Goal: Transaction & Acquisition: Purchase product/service

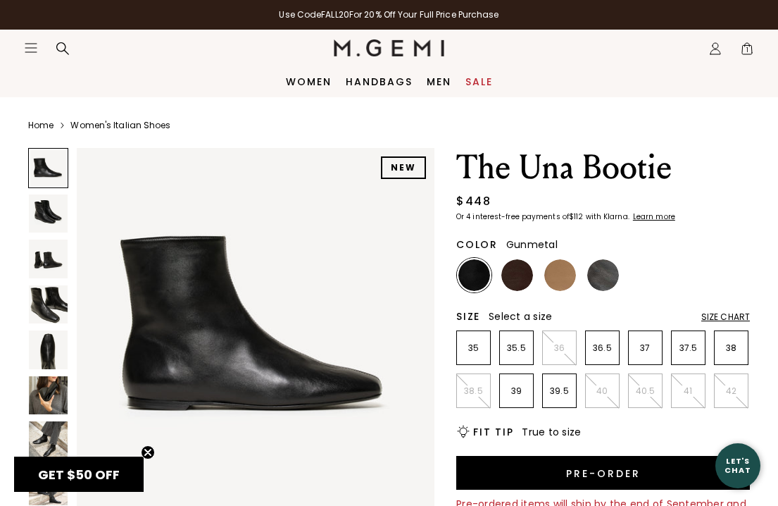
click at [606, 289] on img at bounding box center [603, 275] width 32 height 32
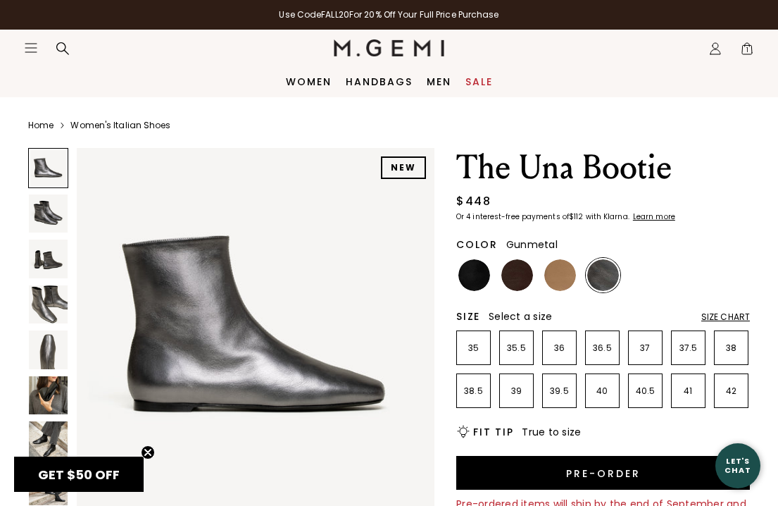
click at [33, 433] on img at bounding box center [48, 440] width 39 height 39
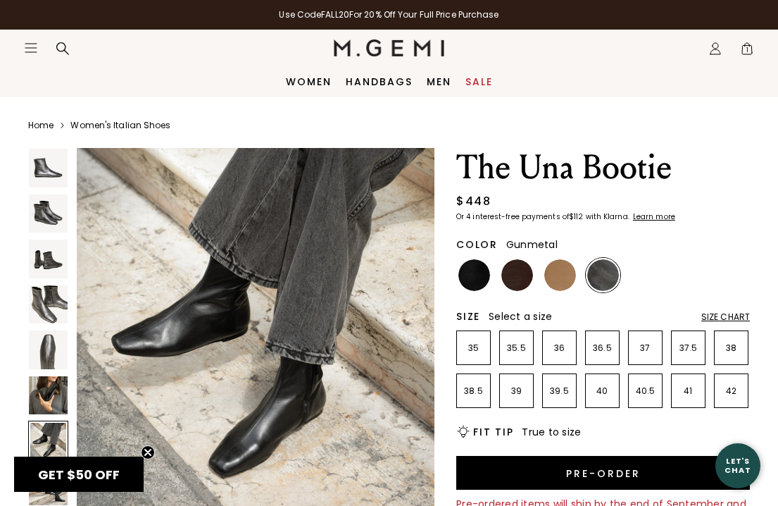
click at [44, 397] on img at bounding box center [48, 395] width 39 height 39
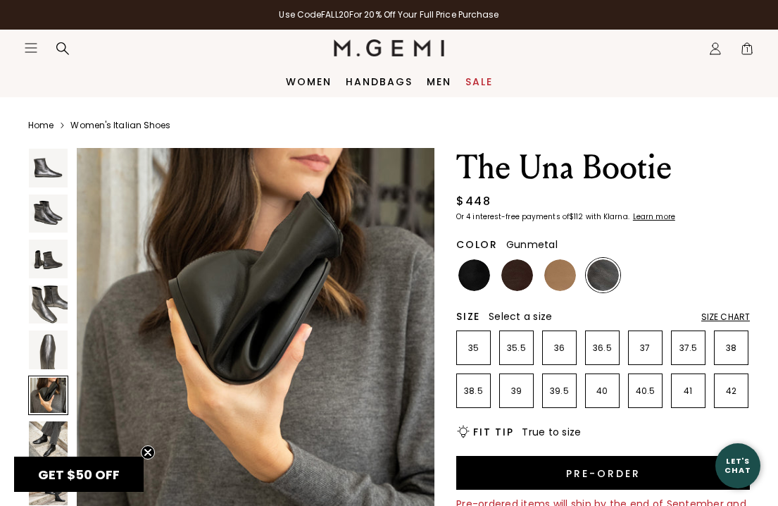
click at [47, 360] on img at bounding box center [48, 349] width 39 height 39
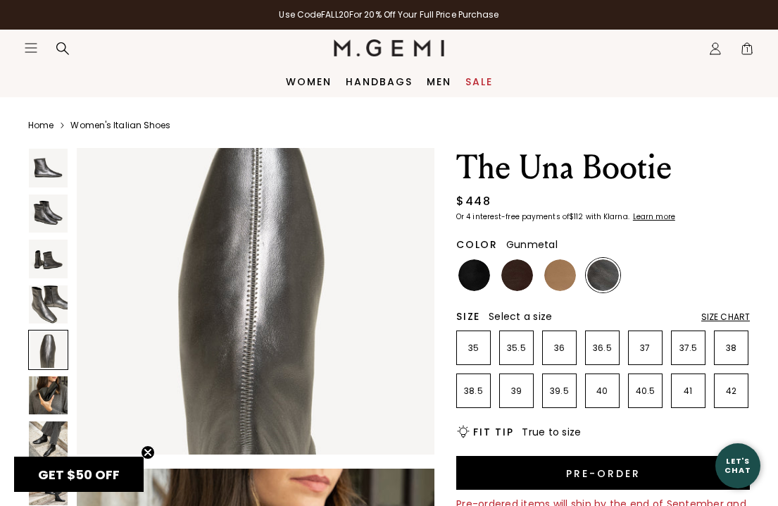
scroll to position [1489, 0]
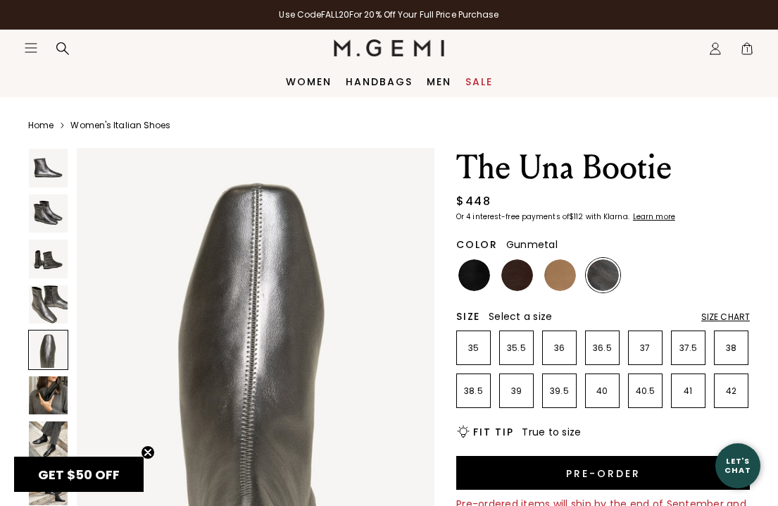
click at [52, 179] on img at bounding box center [48, 168] width 39 height 39
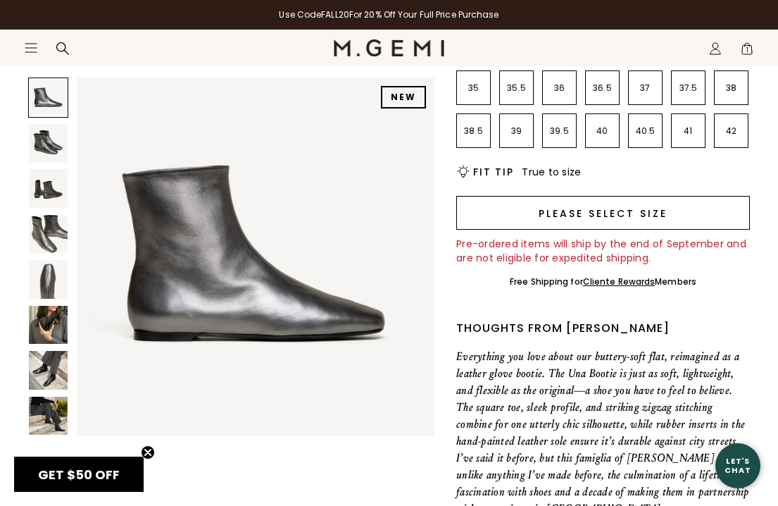
scroll to position [261, 0]
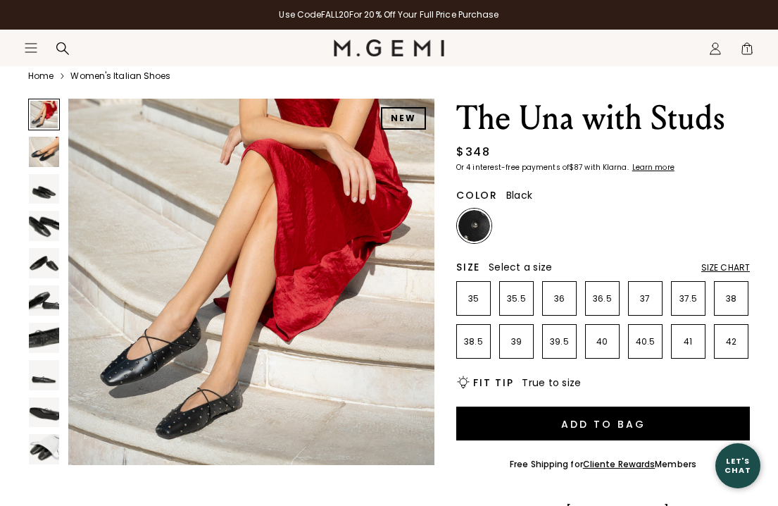
scroll to position [55, 0]
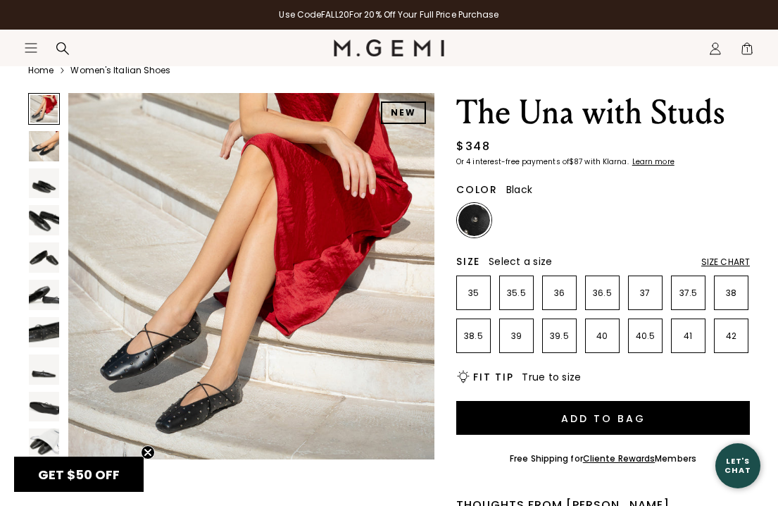
click at [49, 148] on img at bounding box center [44, 146] width 30 height 30
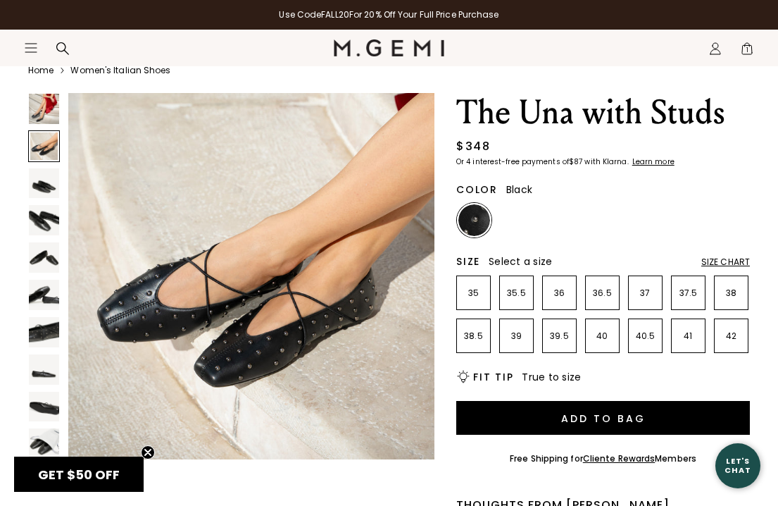
click at [44, 187] on img at bounding box center [44, 183] width 30 height 30
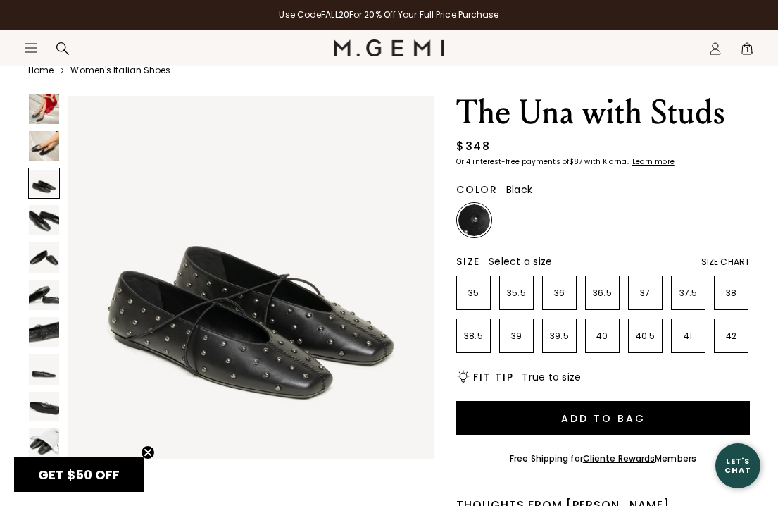
scroll to position [761, 0]
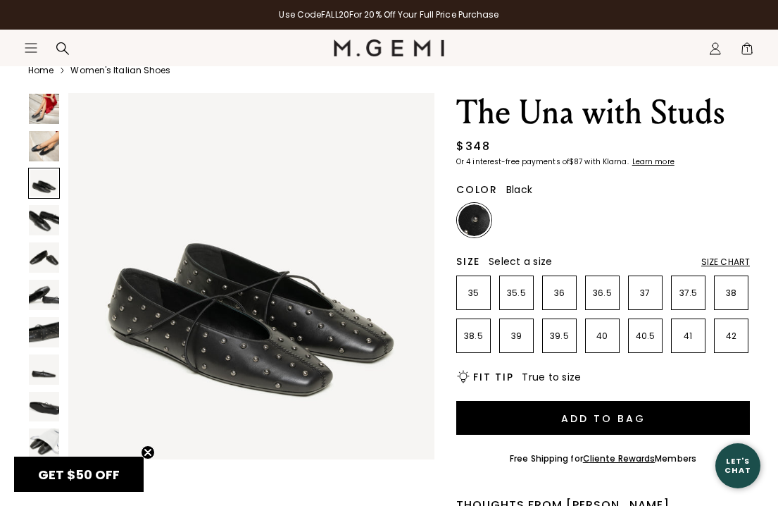
click at [44, 247] on img at bounding box center [44, 257] width 30 height 30
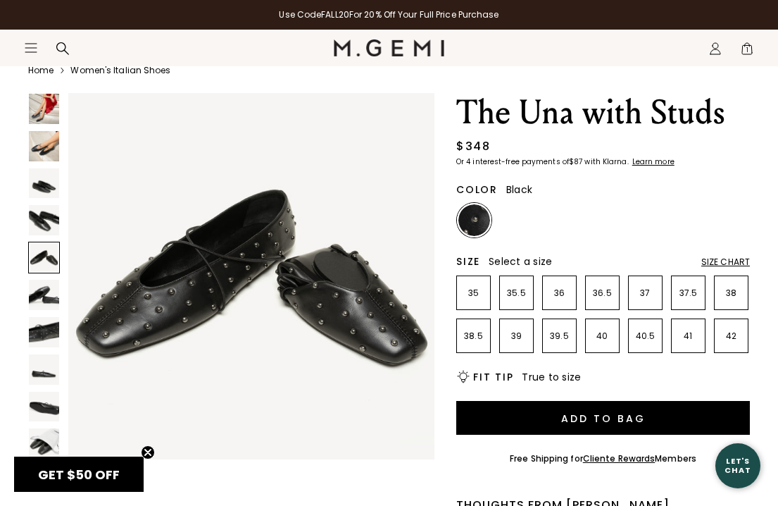
click at [41, 292] on img at bounding box center [44, 295] width 30 height 30
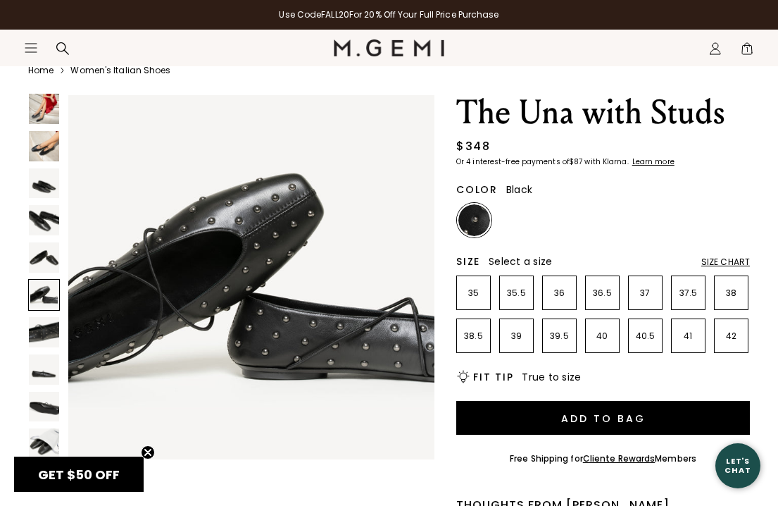
scroll to position [1902, 0]
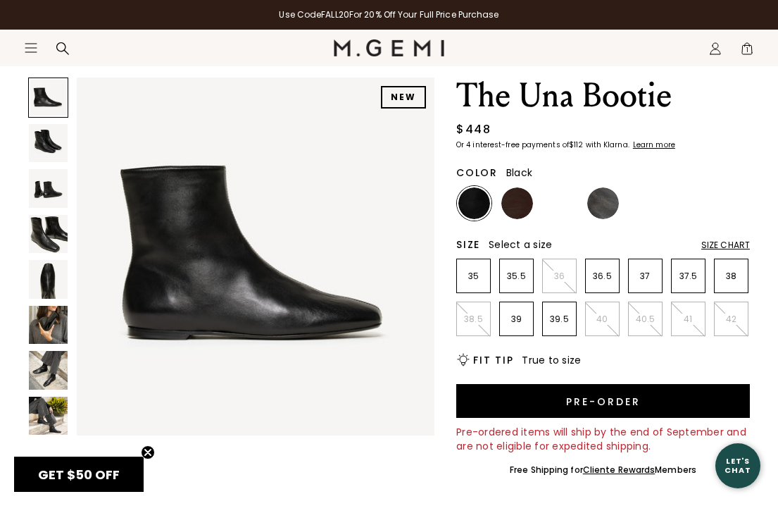
scroll to position [82, 0]
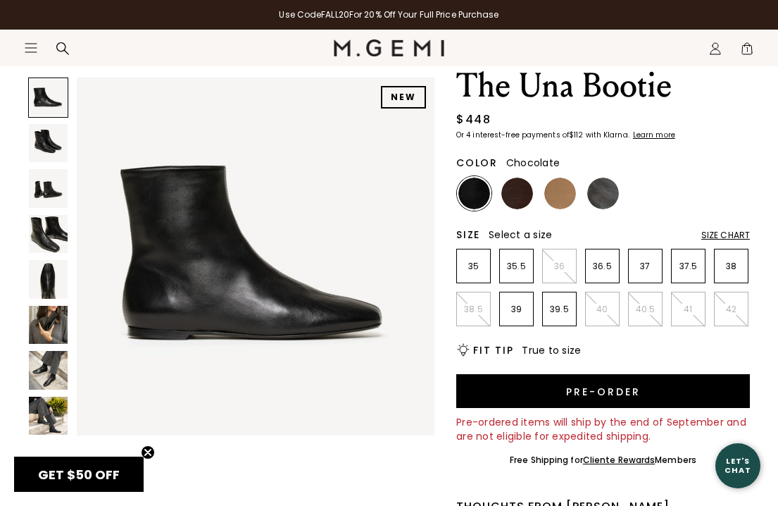
click at [518, 198] on img at bounding box center [517, 193] width 32 height 32
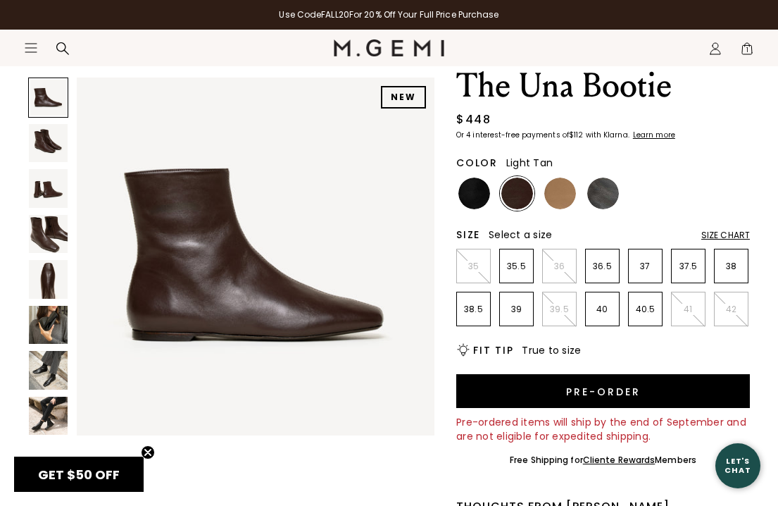
click at [566, 199] on img at bounding box center [560, 193] width 32 height 32
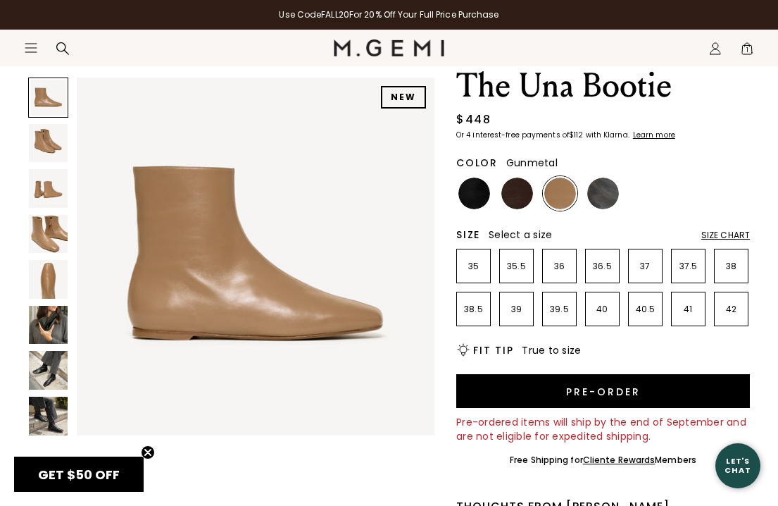
click at [618, 199] on div at bounding box center [603, 193] width 35 height 35
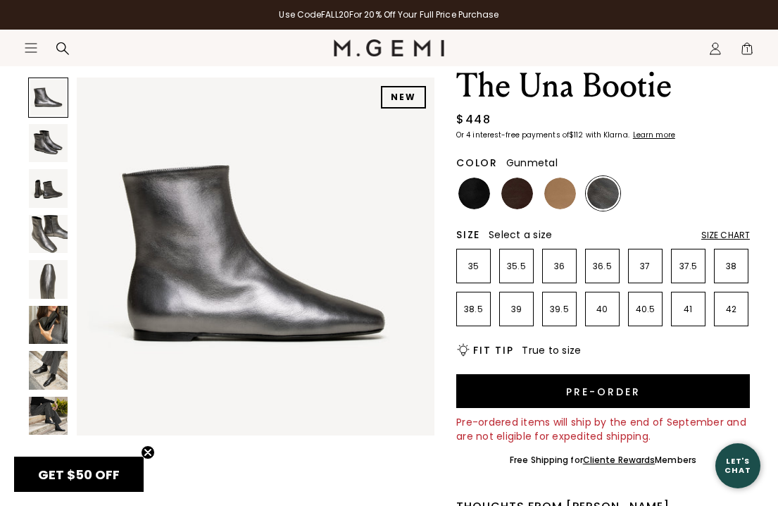
click at [44, 327] on img at bounding box center [48, 325] width 39 height 39
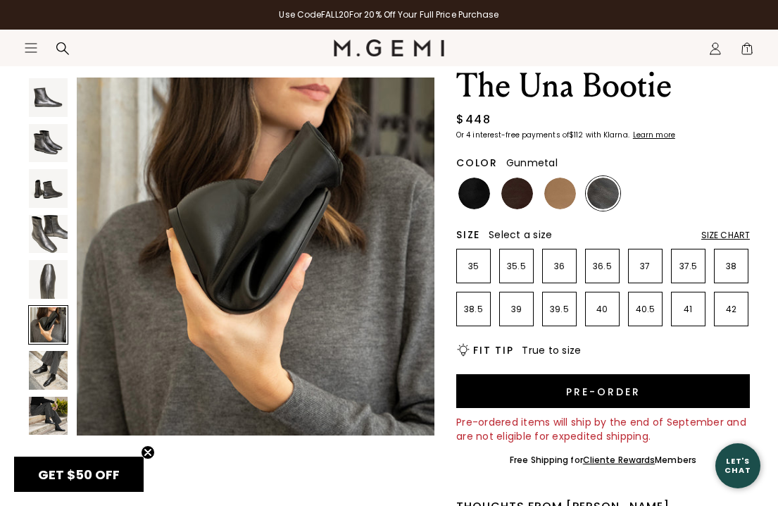
click at [46, 370] on img at bounding box center [48, 370] width 39 height 39
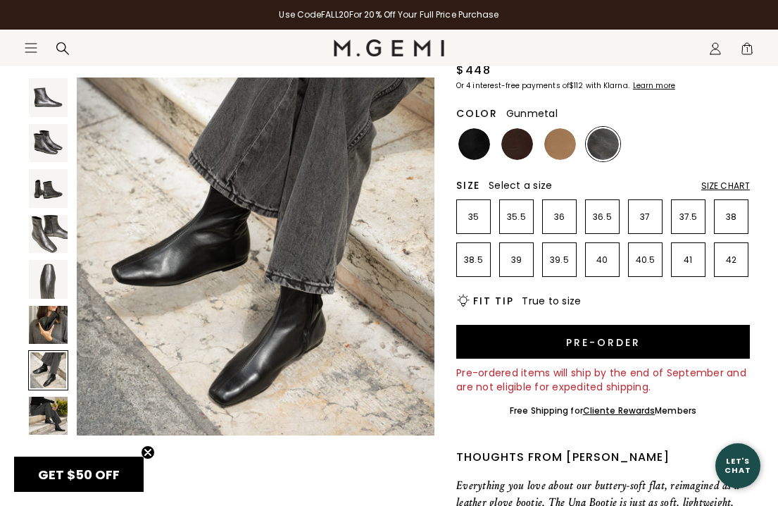
scroll to position [137, 0]
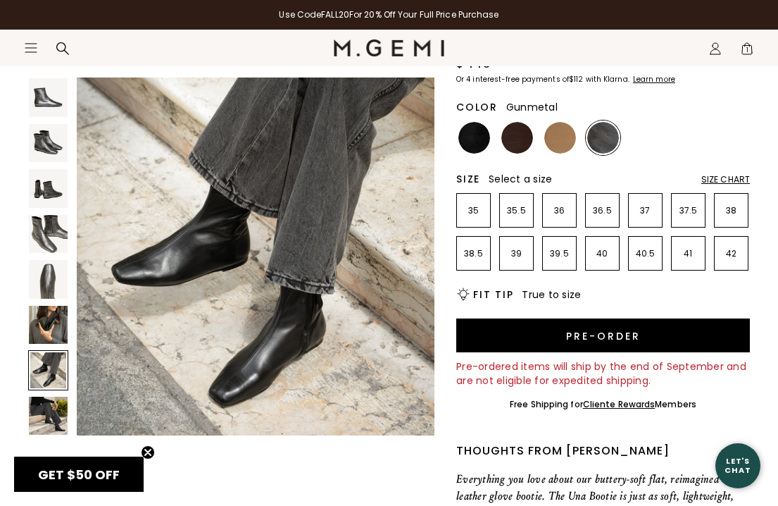
click at [46, 411] on img at bounding box center [48, 416] width 39 height 39
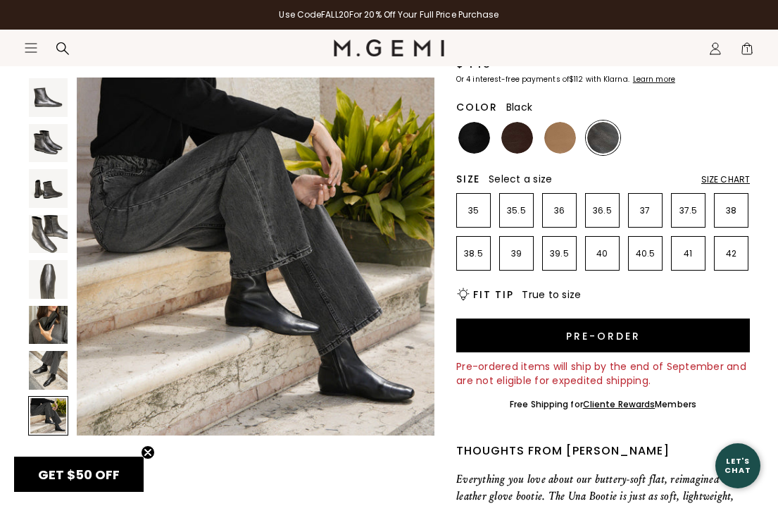
click at [474, 140] on img at bounding box center [474, 138] width 32 height 32
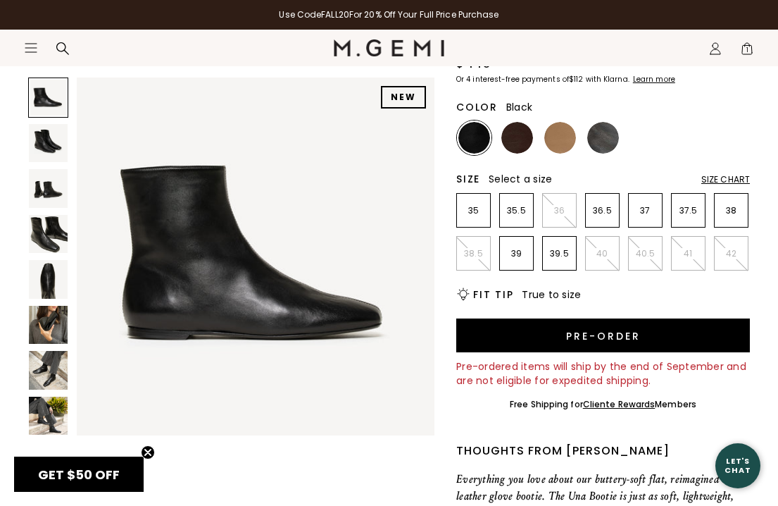
click at [44, 327] on img at bounding box center [48, 325] width 39 height 39
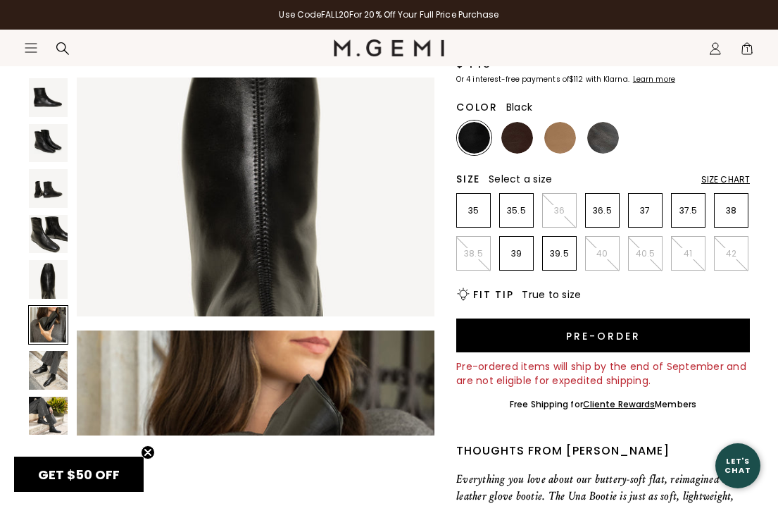
scroll to position [1861, 0]
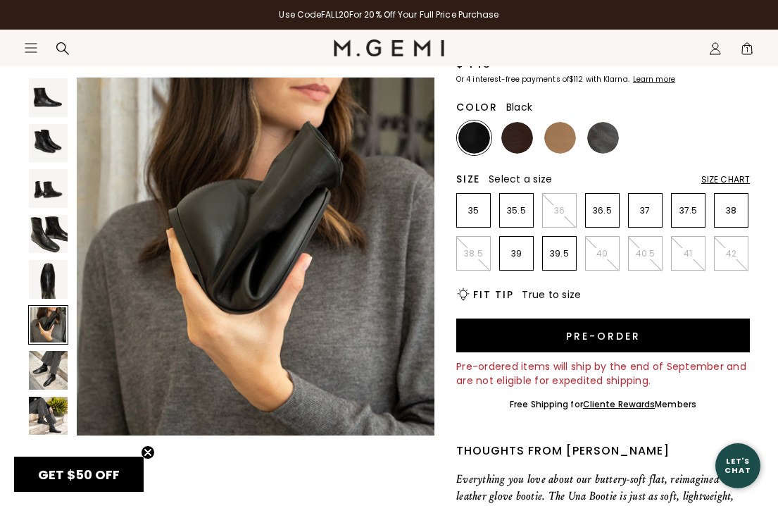
click at [44, 368] on img at bounding box center [48, 370] width 39 height 39
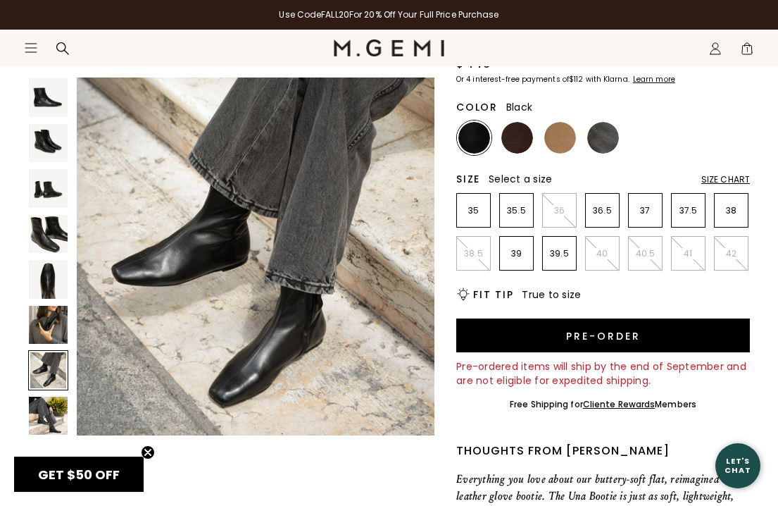
click at [46, 414] on img at bounding box center [48, 416] width 39 height 39
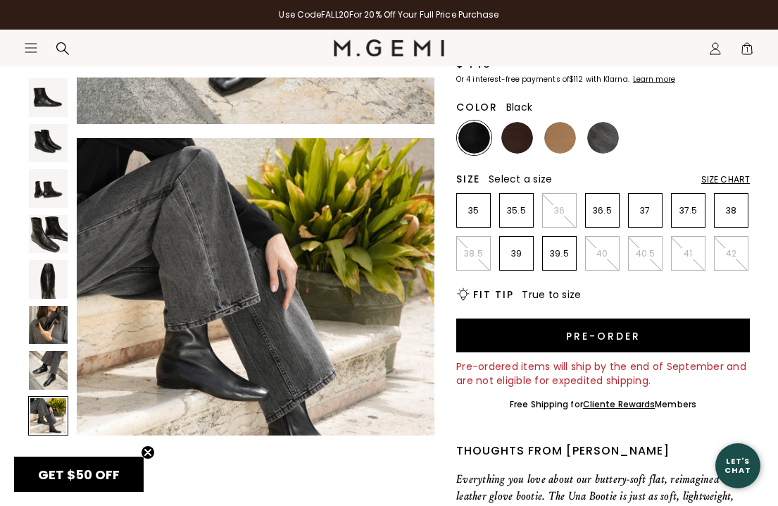
scroll to position [2605, 0]
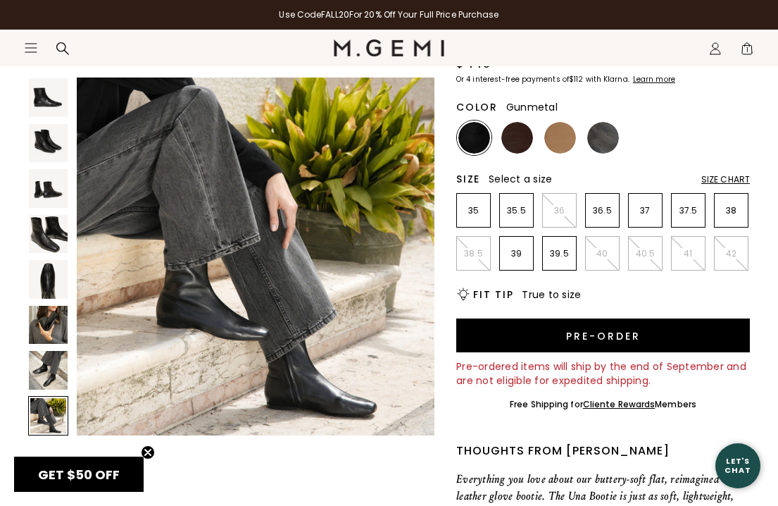
click at [610, 137] on img at bounding box center [603, 138] width 32 height 32
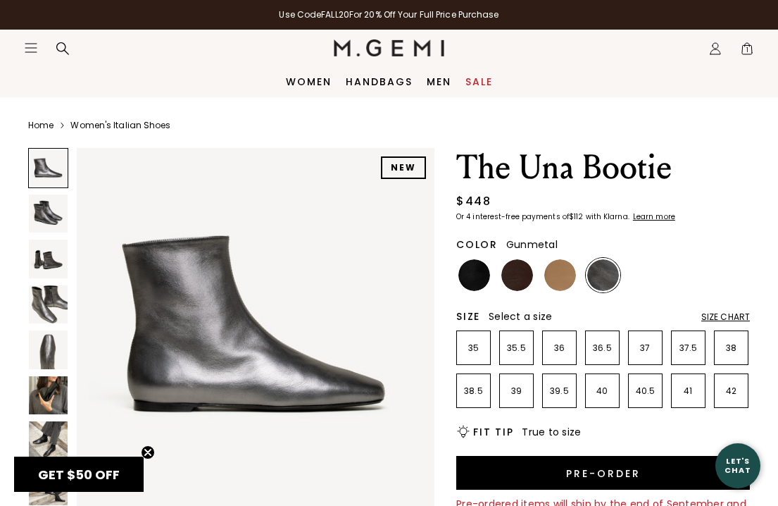
click at [746, 48] on span "1" at bounding box center [747, 51] width 14 height 14
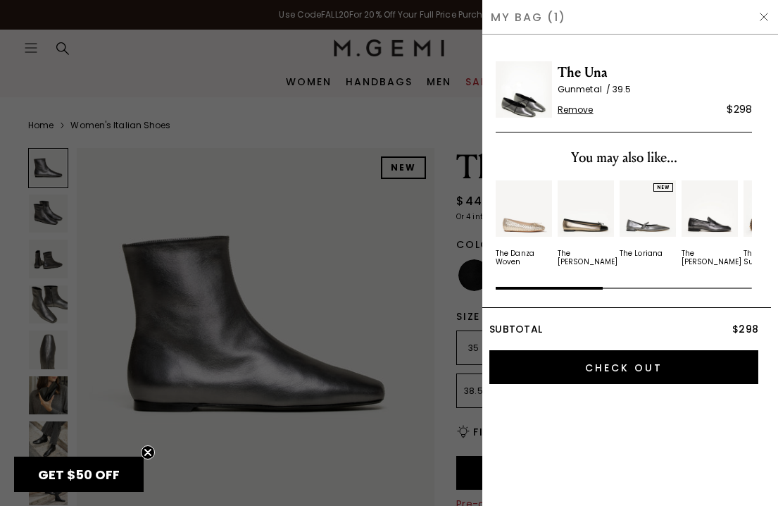
click at [537, 99] on img at bounding box center [524, 89] width 56 height 56
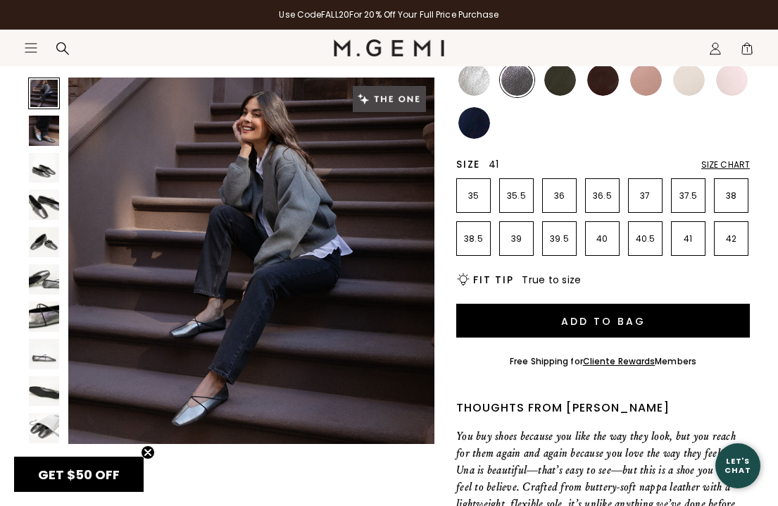
scroll to position [258, 0]
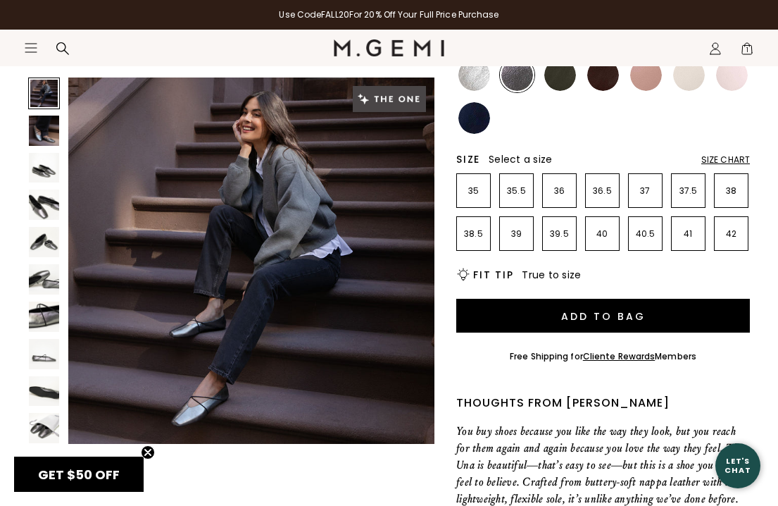
click at [732, 158] on div "Size Chart" at bounding box center [725, 159] width 49 height 11
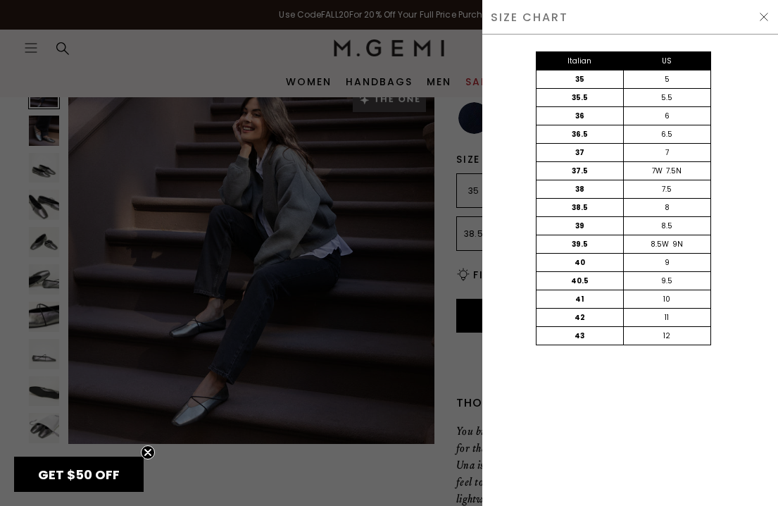
scroll to position [0, 0]
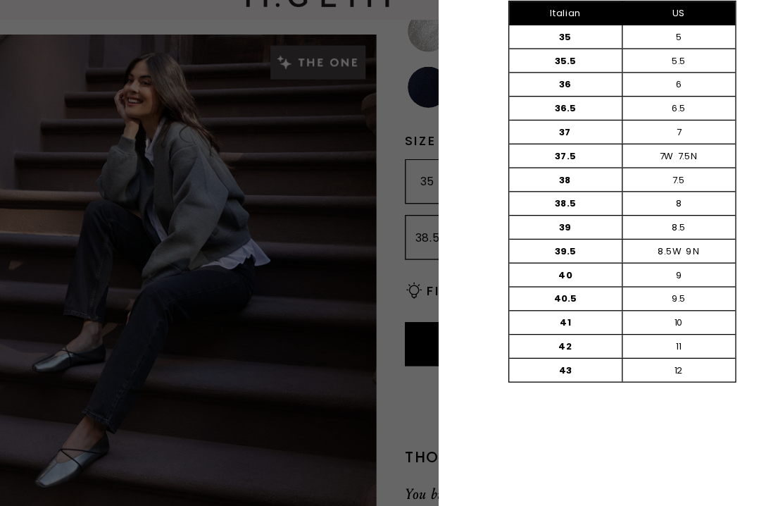
click at [300, 109] on div at bounding box center [389, 253] width 778 height 506
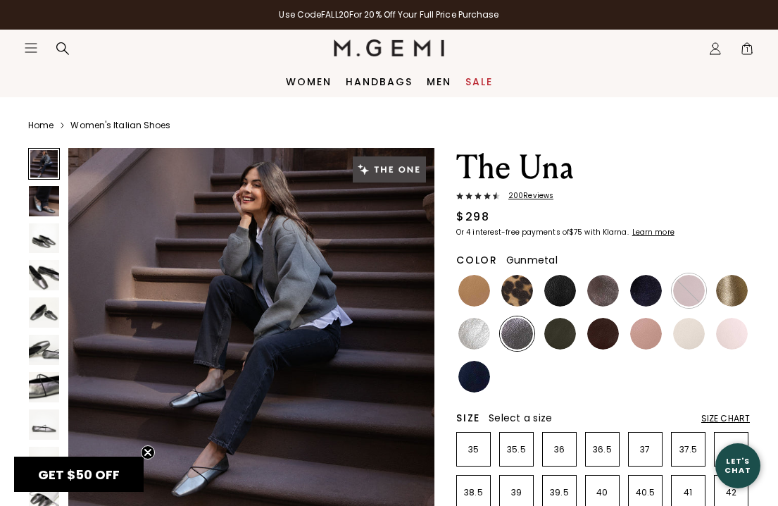
click at [752, 49] on span "1" at bounding box center [747, 51] width 14 height 14
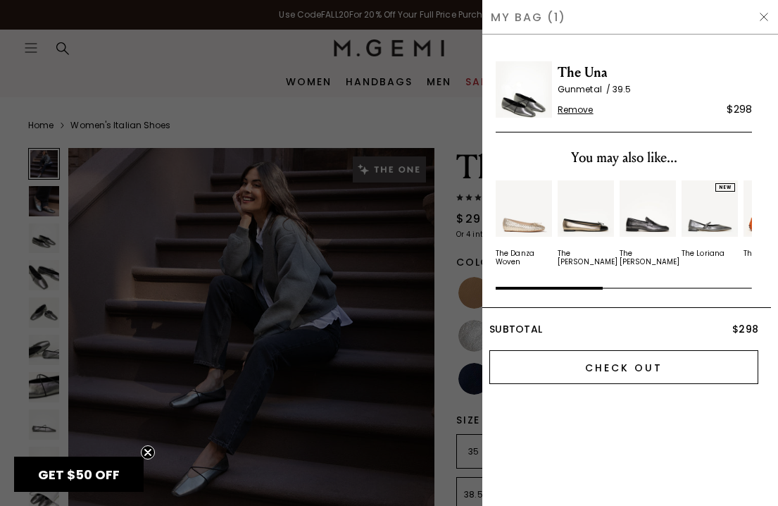
click at [629, 367] on input "Check Out" at bounding box center [623, 367] width 269 height 34
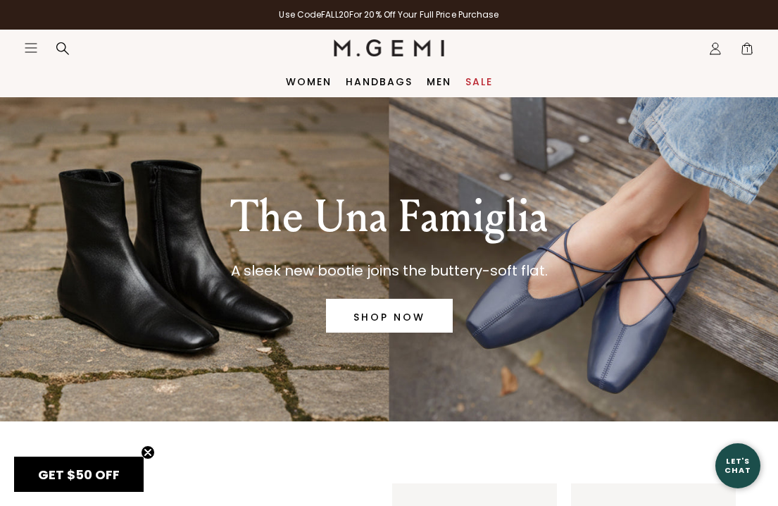
click at [58, 50] on icon at bounding box center [62, 48] width 13 height 13
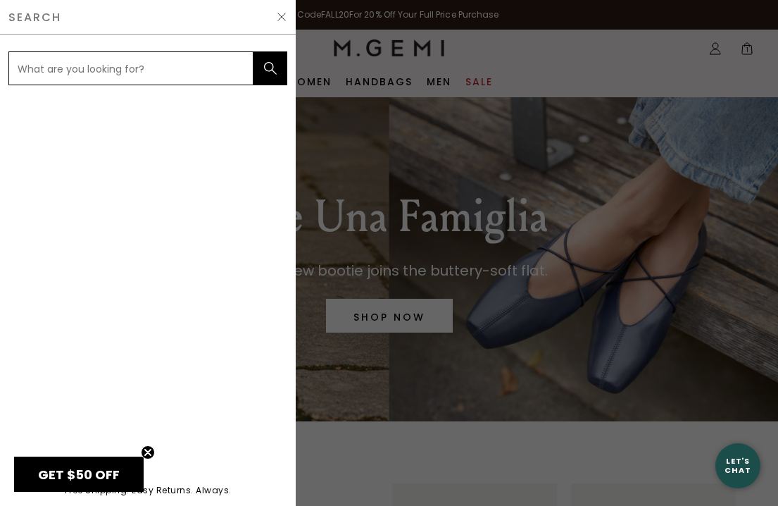
click at [63, 75] on input "text" at bounding box center [130, 68] width 245 height 34
type input "gunmetal"
click at [270, 68] on button "submit" at bounding box center [271, 68] width 34 height 34
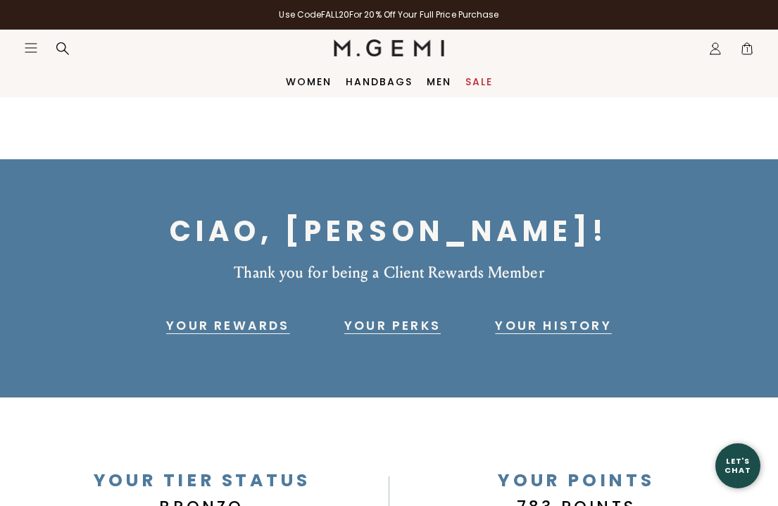
click at [747, 45] on span "1" at bounding box center [747, 51] width 14 height 14
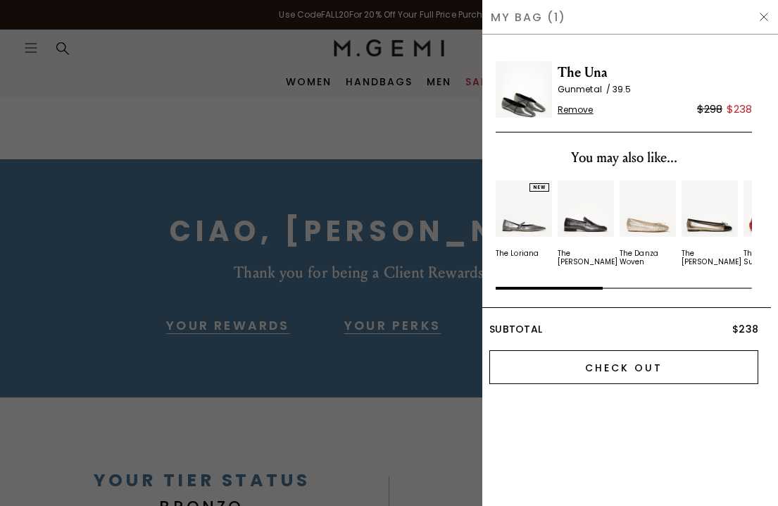
click at [637, 371] on input "Check Out" at bounding box center [623, 367] width 269 height 34
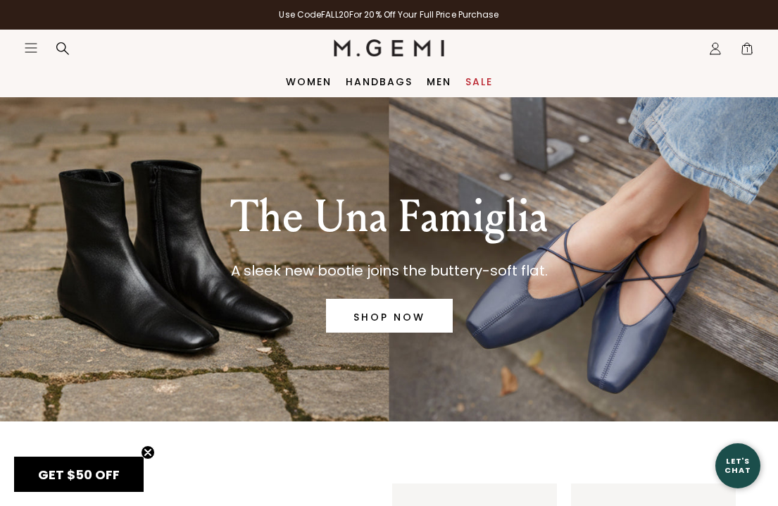
click at [631, 294] on div "The Una Famiglia A sleek new bootie joins the buttery-soft flat. SHOP NOW" at bounding box center [389, 259] width 722 height 324
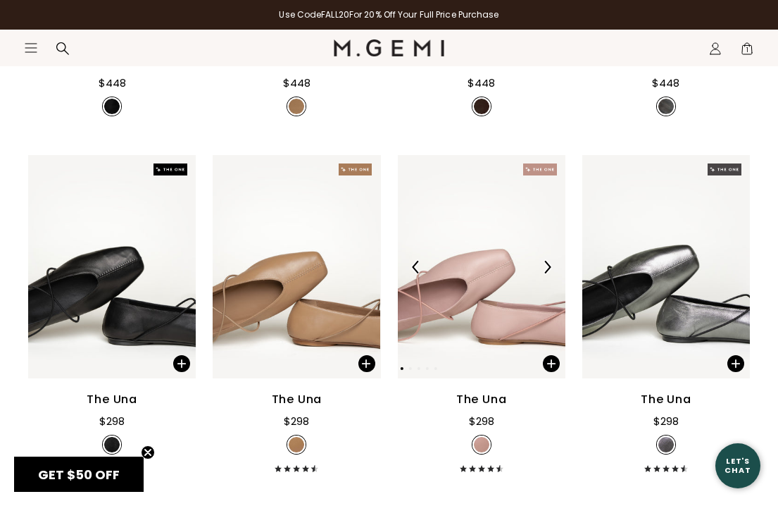
scroll to position [661, 0]
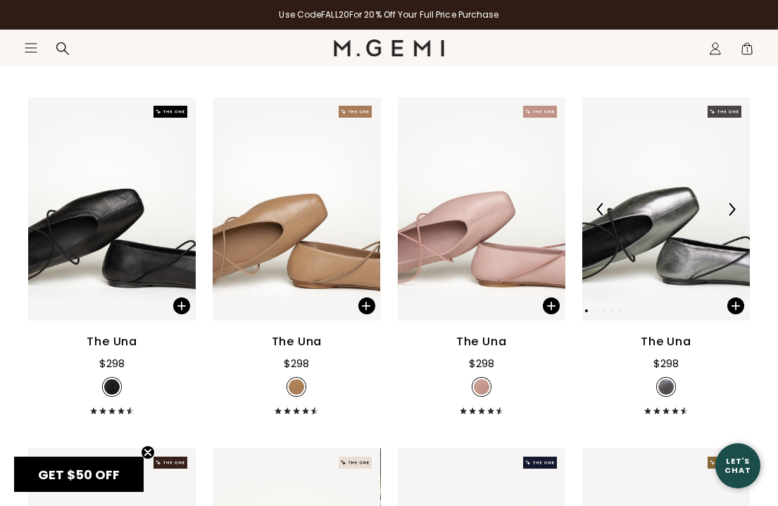
click at [666, 266] on img at bounding box center [666, 208] width 168 height 223
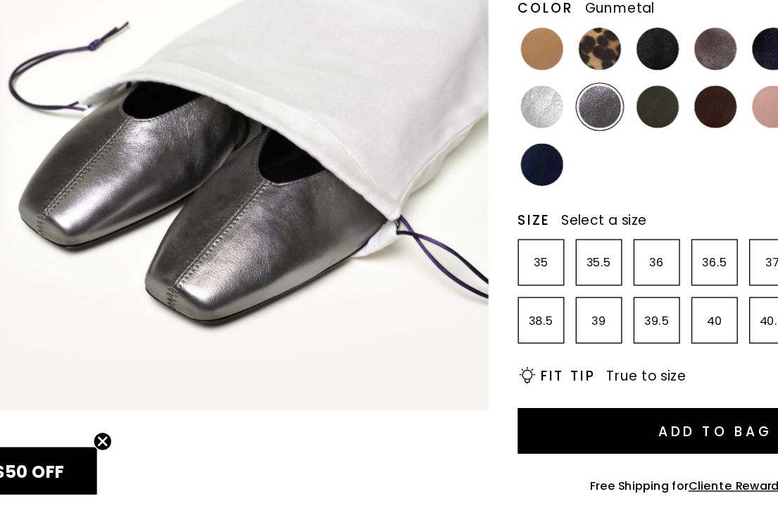
scroll to position [182, 0]
